Goal: Task Accomplishment & Management: Complete application form

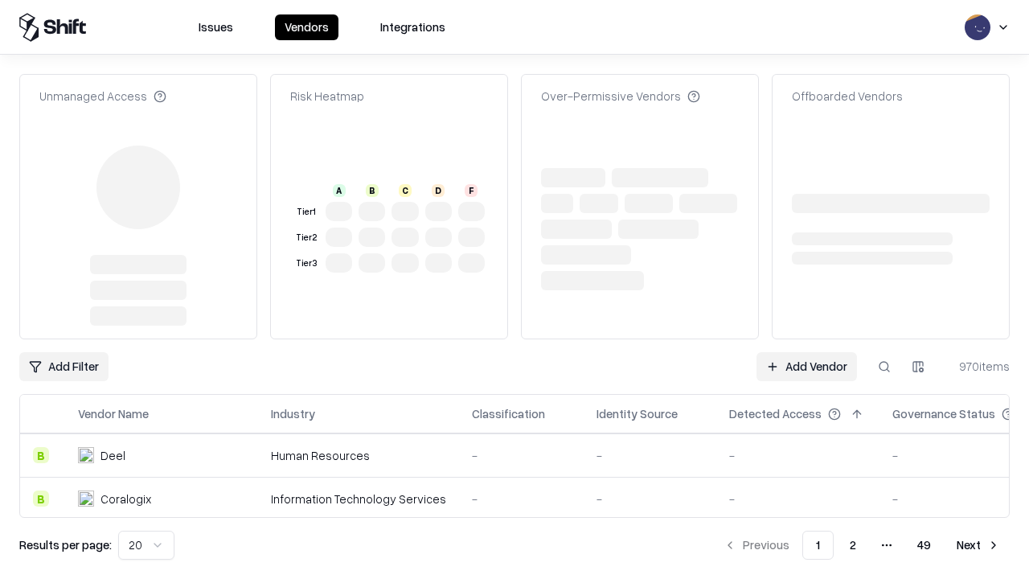
click at [806, 352] on link "Add Vendor" at bounding box center [807, 366] width 101 height 29
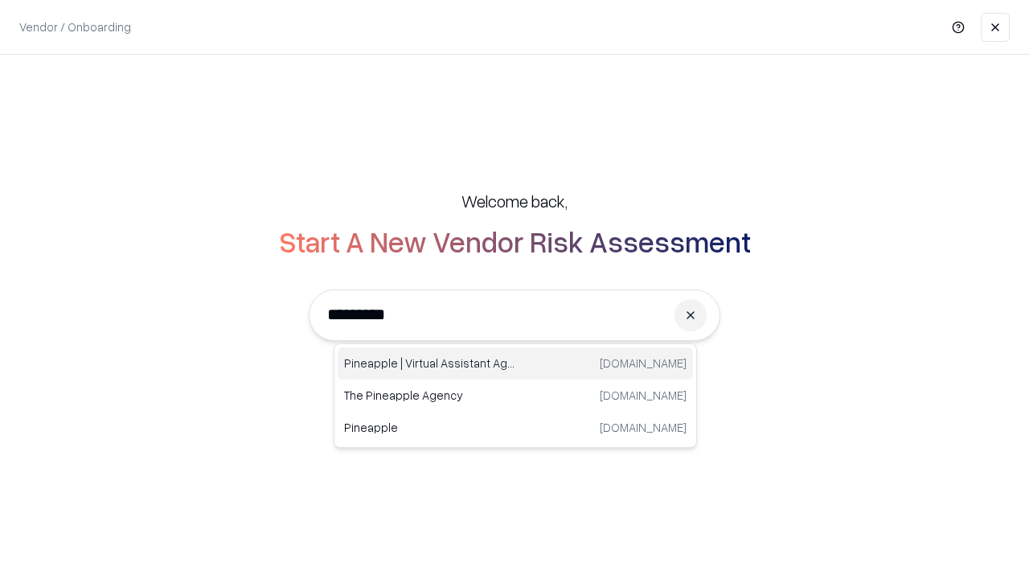
click at [515, 363] on div "Pineapple | Virtual Assistant Agency [DOMAIN_NAME]" at bounding box center [515, 363] width 355 height 32
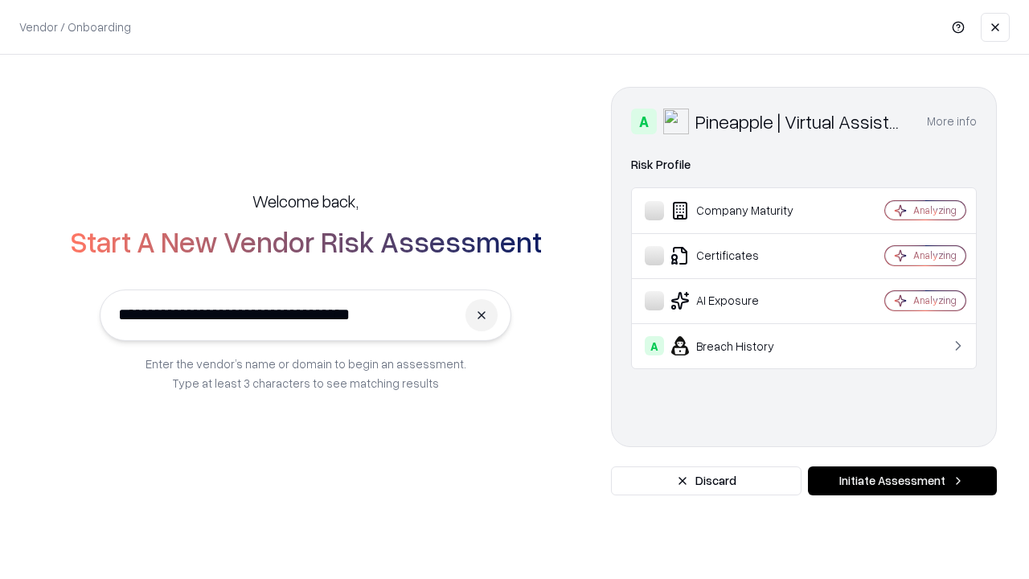
type input "**********"
click at [902, 481] on button "Initiate Assessment" at bounding box center [902, 480] width 189 height 29
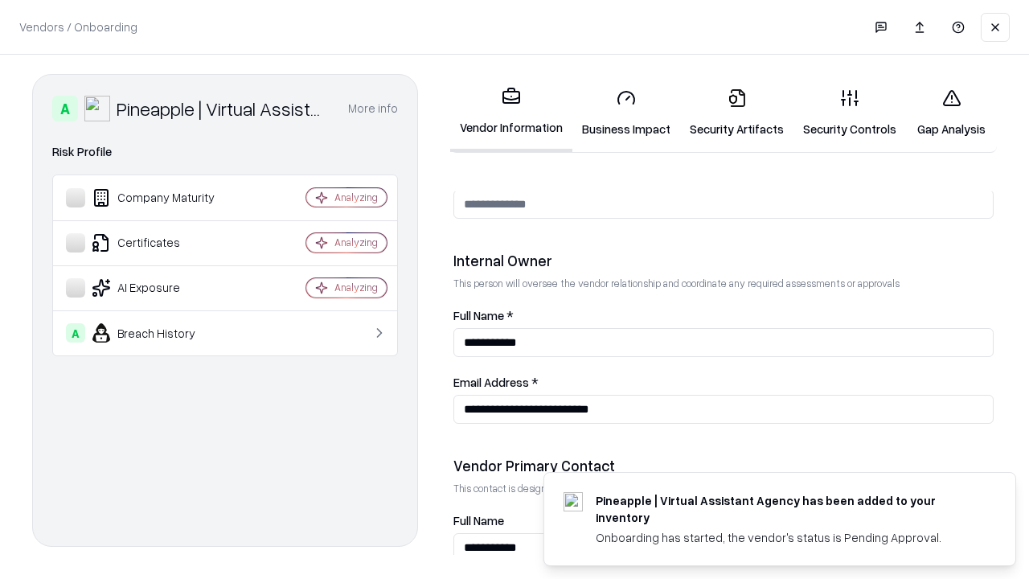
scroll to position [833, 0]
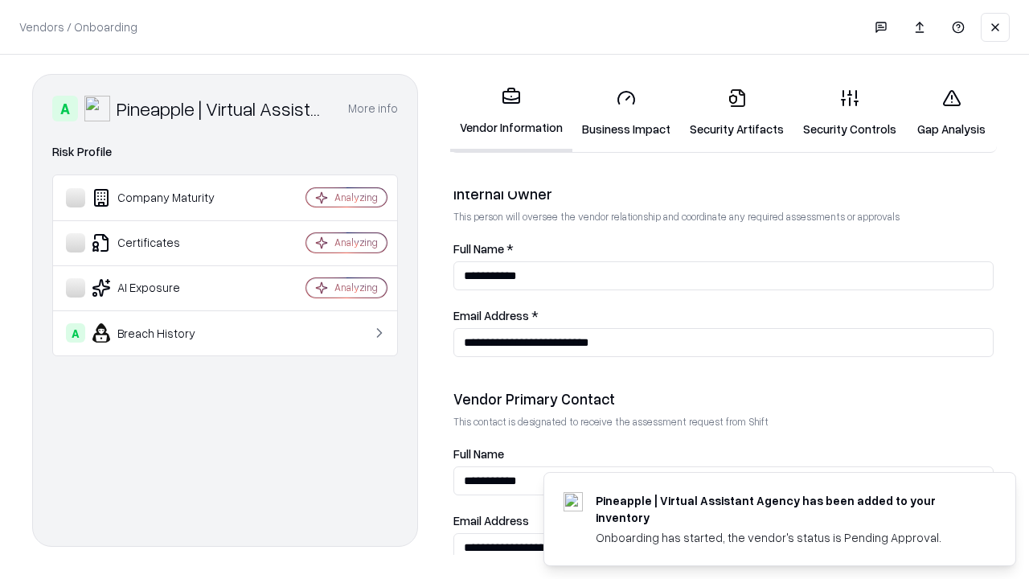
click at [626, 113] on link "Business Impact" at bounding box center [627, 113] width 108 height 75
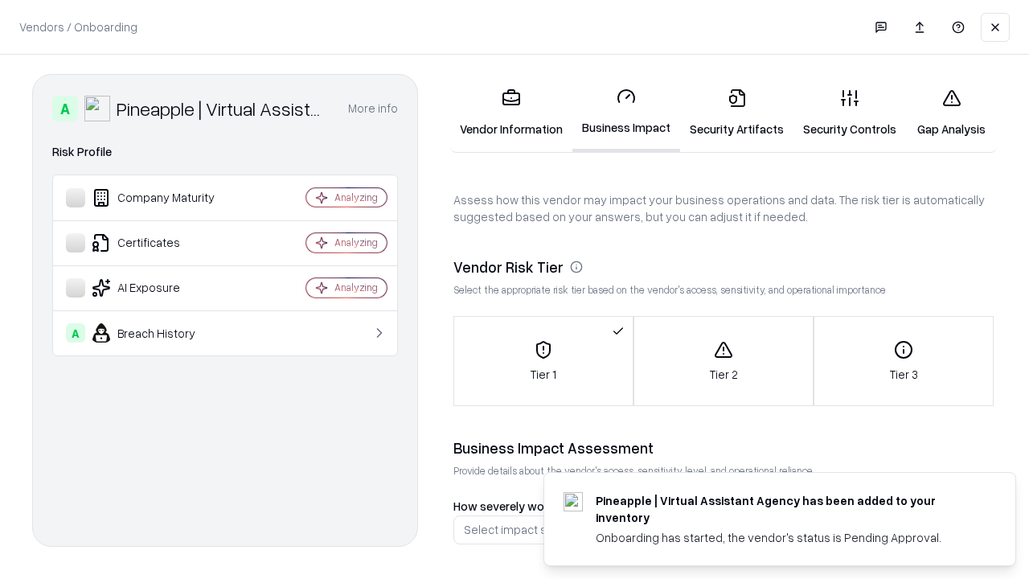
click at [951, 113] on link "Gap Analysis" at bounding box center [951, 113] width 91 height 75
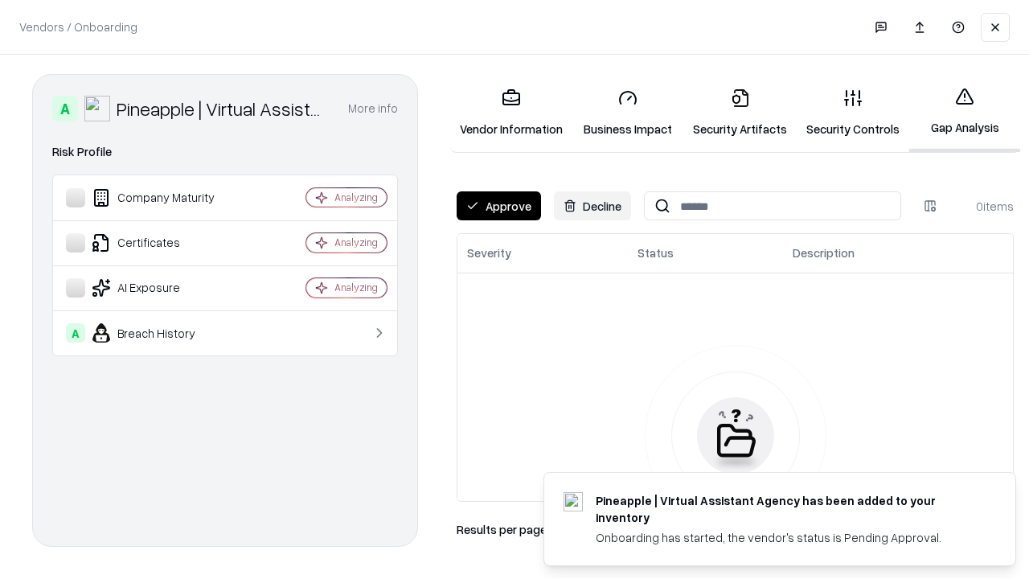
click at [499, 206] on button "Approve" at bounding box center [499, 205] width 84 height 29
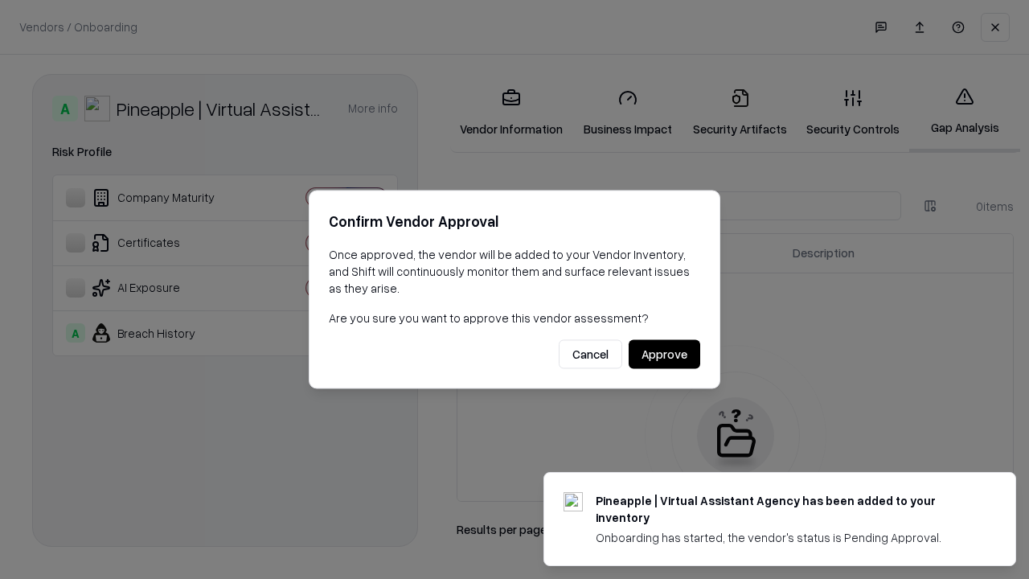
click at [664, 354] on button "Approve" at bounding box center [665, 354] width 72 height 29
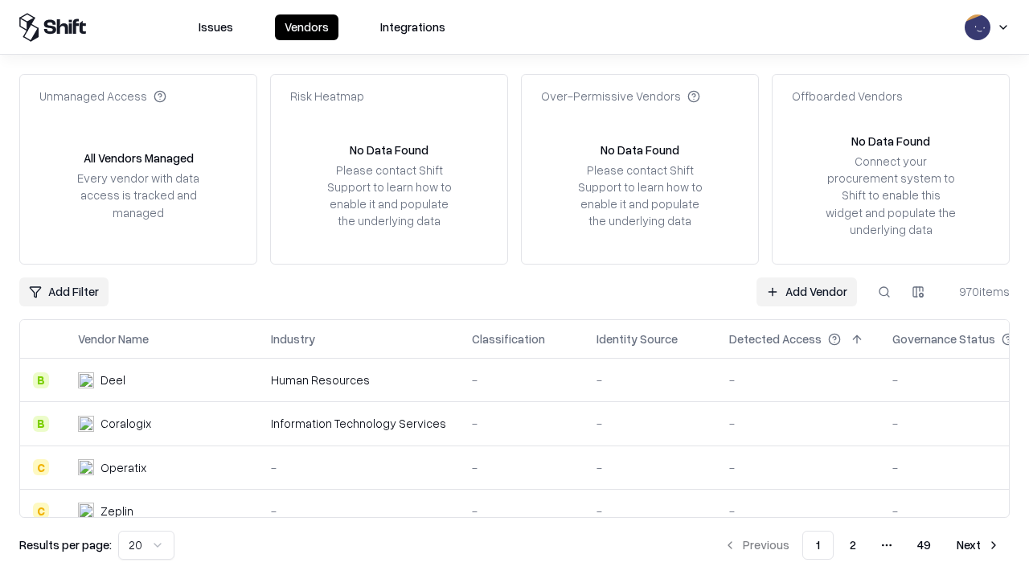
type input "**********"
click at [806, 291] on link "Add Vendor" at bounding box center [807, 291] width 101 height 29
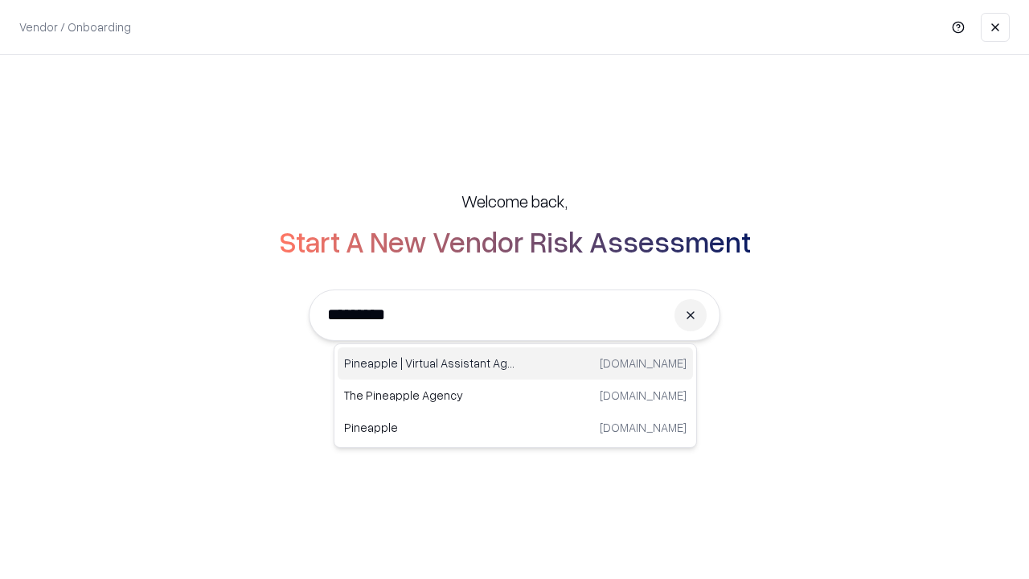
click at [515, 363] on div "Pineapple | Virtual Assistant Agency [DOMAIN_NAME]" at bounding box center [515, 363] width 355 height 32
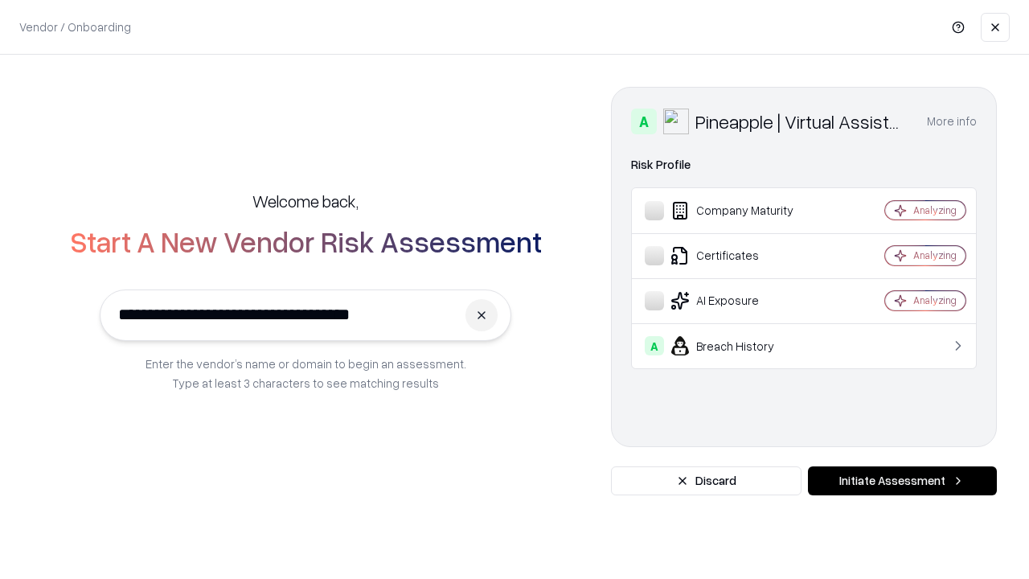
type input "**********"
click at [902, 481] on button "Initiate Assessment" at bounding box center [902, 480] width 189 height 29
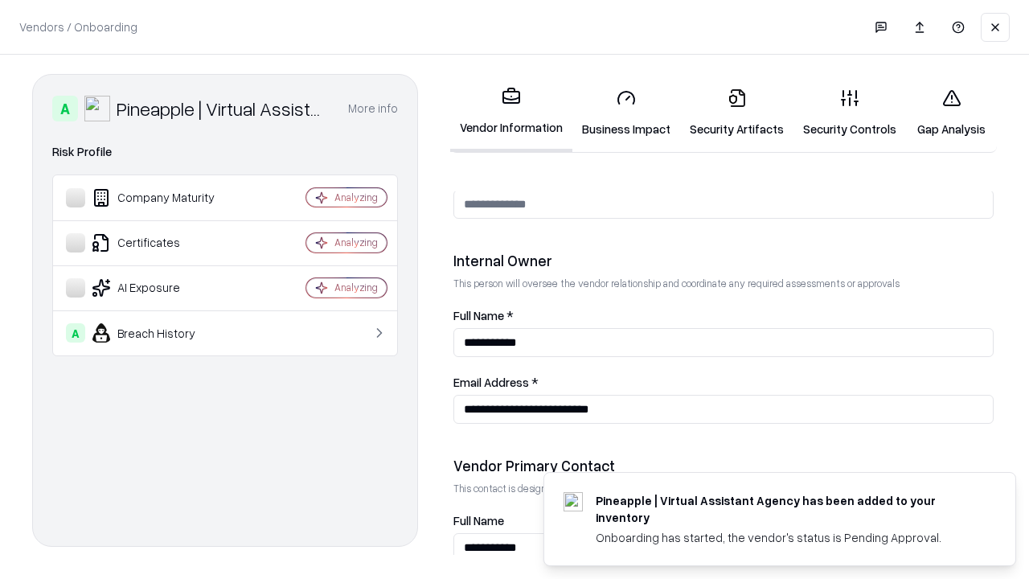
scroll to position [833, 0]
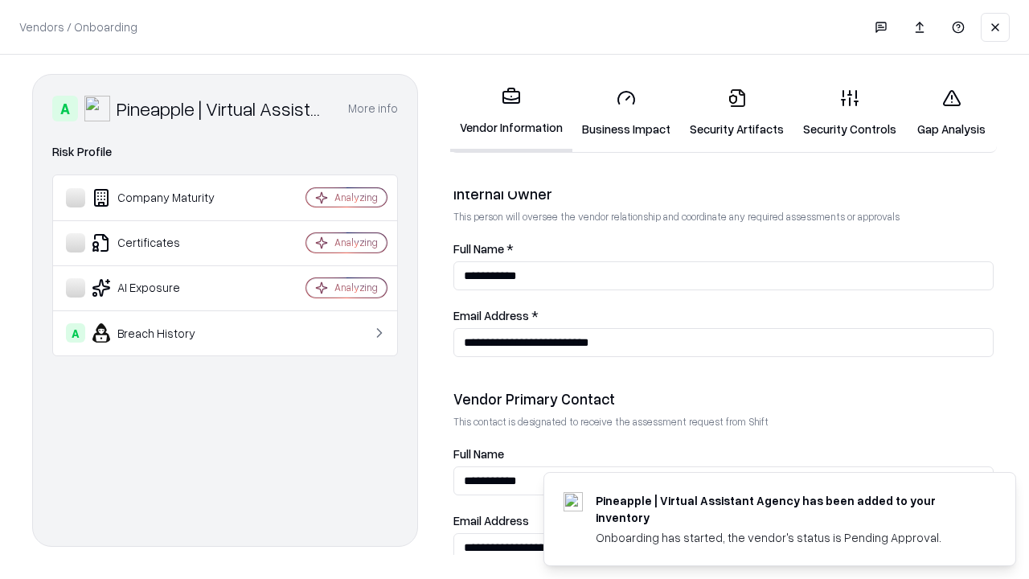
click at [951, 113] on link "Gap Analysis" at bounding box center [951, 113] width 91 height 75
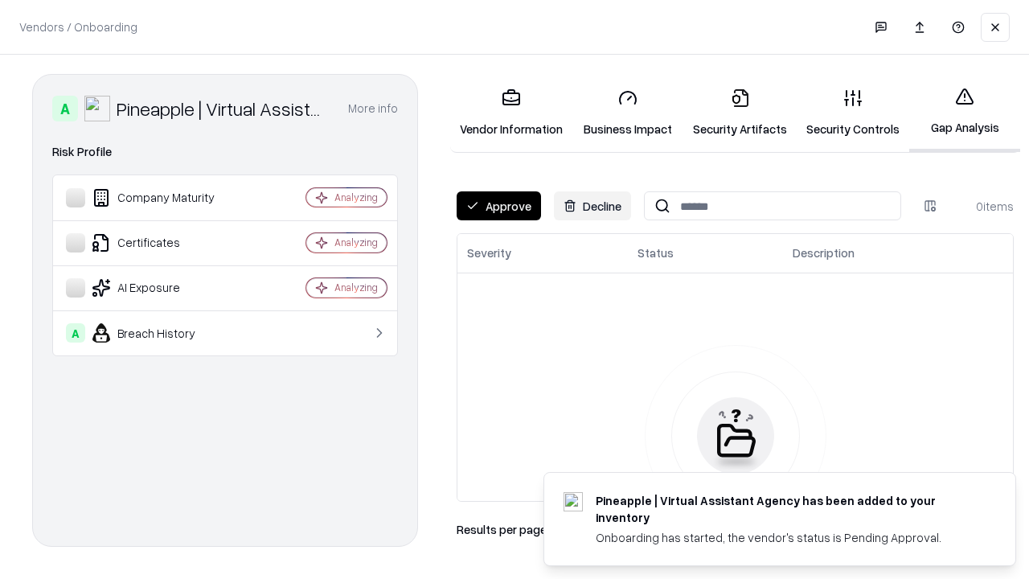
click at [499, 206] on button "Approve" at bounding box center [499, 205] width 84 height 29
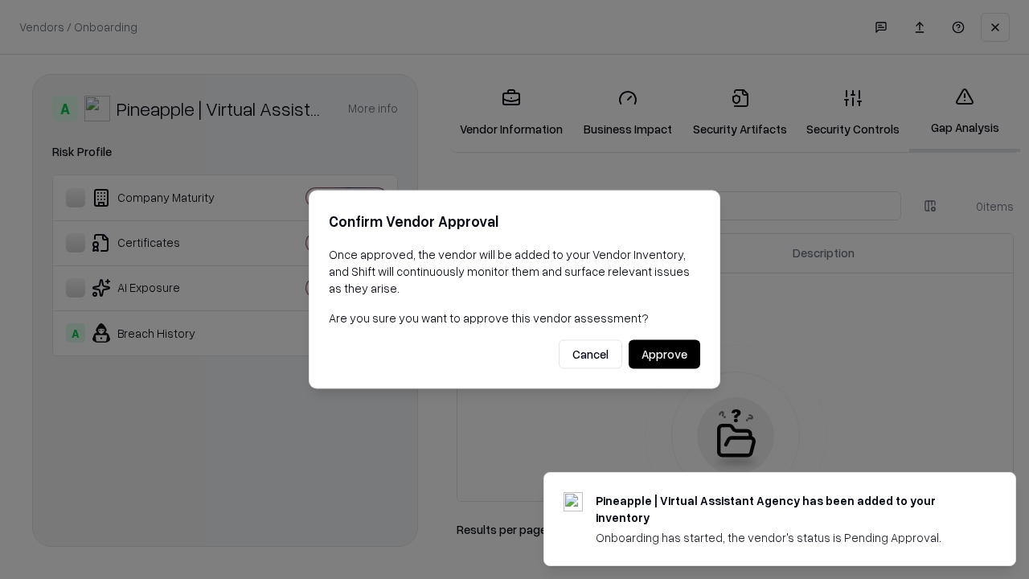
click at [664, 354] on button "Approve" at bounding box center [665, 354] width 72 height 29
